Goal: Information Seeking & Learning: Learn about a topic

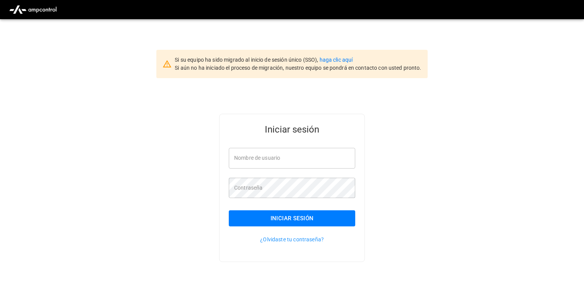
drag, startPoint x: 305, startPoint y: 145, endPoint x: 305, endPoint y: 156, distance: 11.1
click at [305, 145] on div "Nombre de usuario Nombre de usuario" at bounding box center [287, 153] width 136 height 29
click at [304, 159] on input "Nombre de usuario" at bounding box center [292, 158] width 126 height 20
type input "**********"
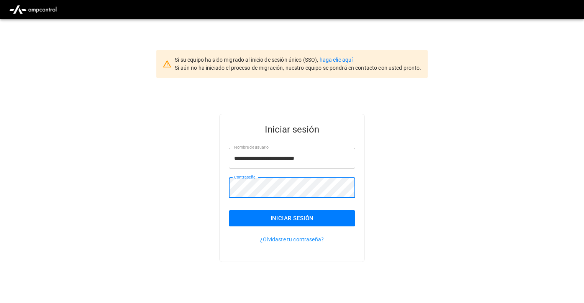
click at [334, 217] on button "Iniciar sesión" at bounding box center [292, 218] width 126 height 16
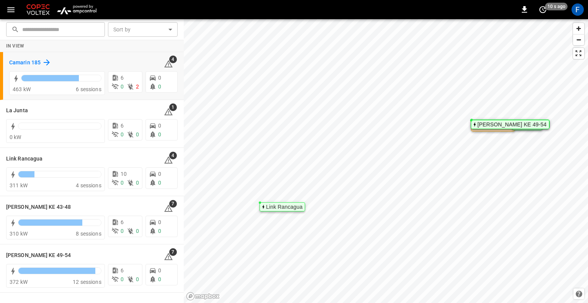
click at [22, 63] on h6 "Camarin 185" at bounding box center [24, 63] width 31 height 8
click at [36, 204] on h6 "[PERSON_NAME] KE 43-48" at bounding box center [38, 207] width 65 height 8
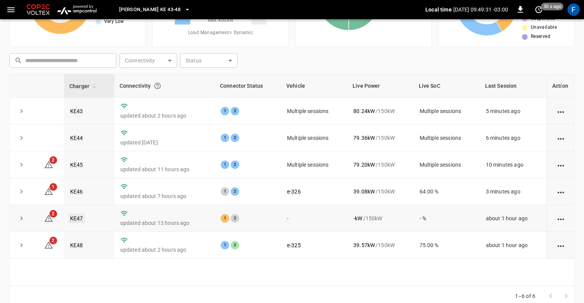
scroll to position [91, 0]
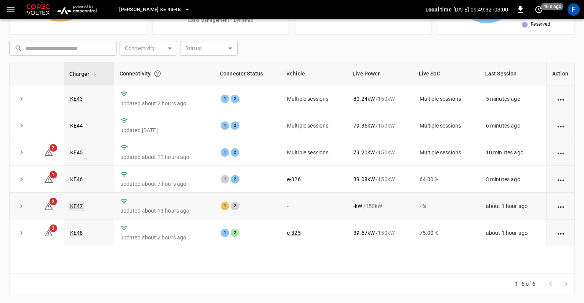
click at [82, 208] on link "KE47" at bounding box center [77, 205] width 16 height 9
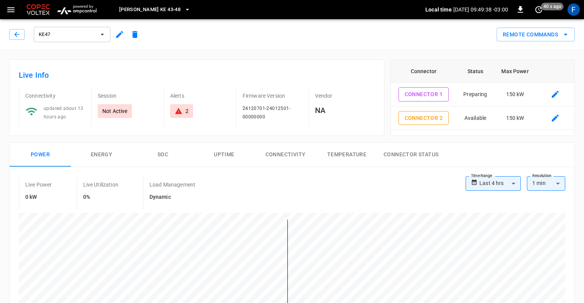
click at [7, 33] on div "KE47" at bounding box center [74, 32] width 136 height 21
click at [16, 38] on icon "button" at bounding box center [17, 35] width 8 height 8
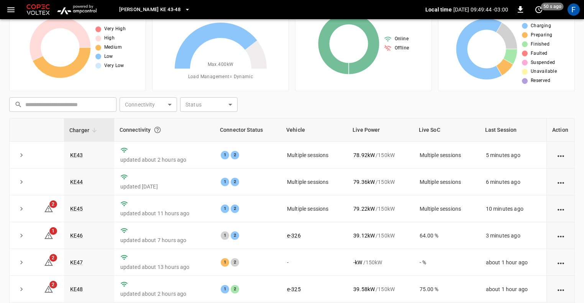
scroll to position [91, 0]
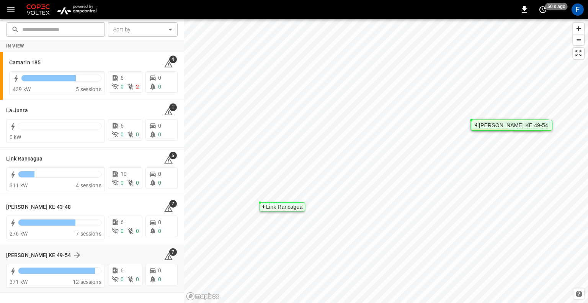
click at [72, 254] on div "[PERSON_NAME] KE 49-54" at bounding box center [80, 254] width 149 height 9
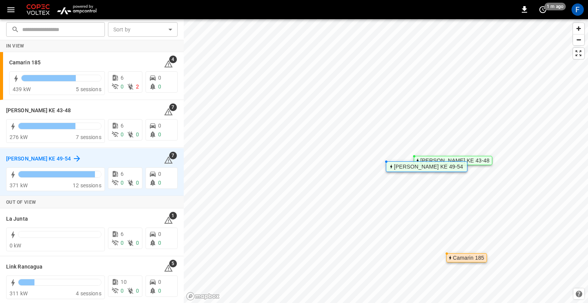
click at [47, 155] on h6 "[PERSON_NAME] KE 49-54" at bounding box center [38, 159] width 65 height 8
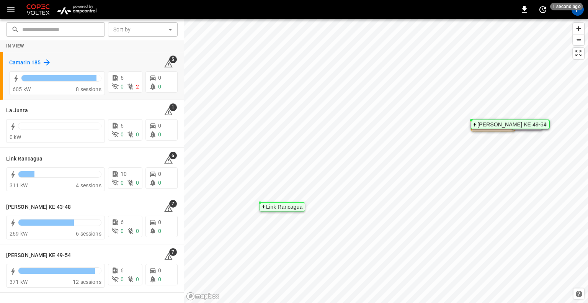
click at [23, 62] on h6 "Camarin 185" at bounding box center [24, 63] width 31 height 8
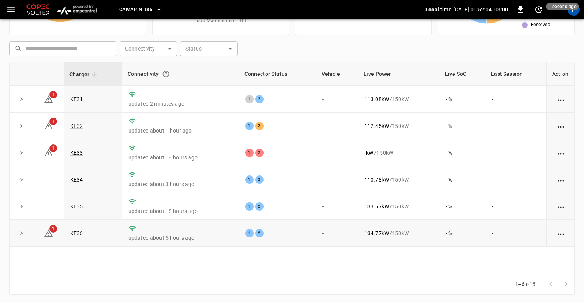
scroll to position [91, 0]
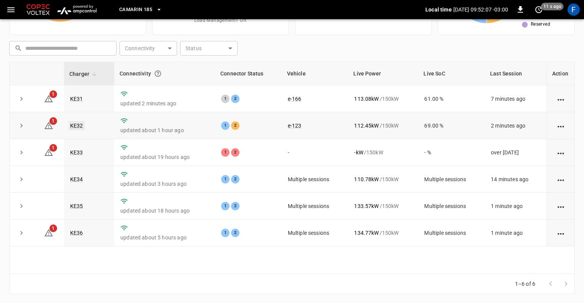
click at [75, 127] on link "KE32" at bounding box center [77, 125] width 16 height 9
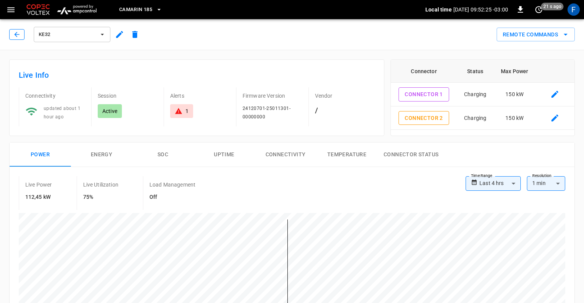
click at [19, 29] on button "button" at bounding box center [16, 34] width 15 height 11
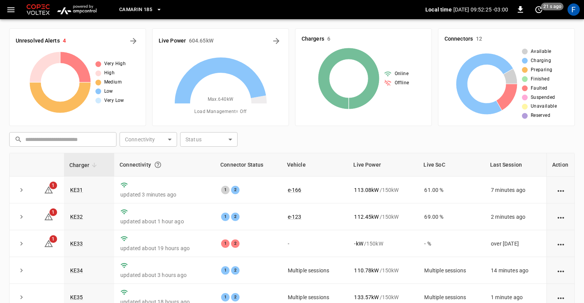
scroll to position [91, 0]
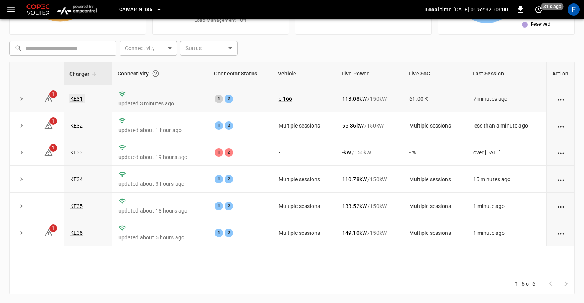
click at [81, 99] on link "KE31" at bounding box center [77, 98] width 16 height 9
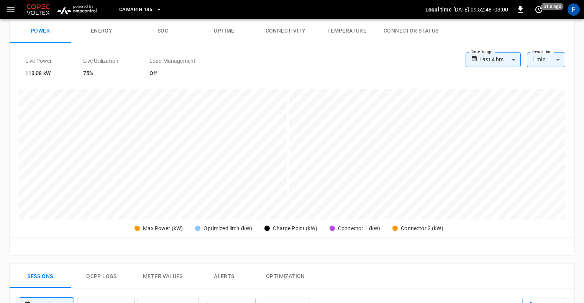
scroll to position [77, 0]
